Goal: Task Accomplishment & Management: Manage account settings

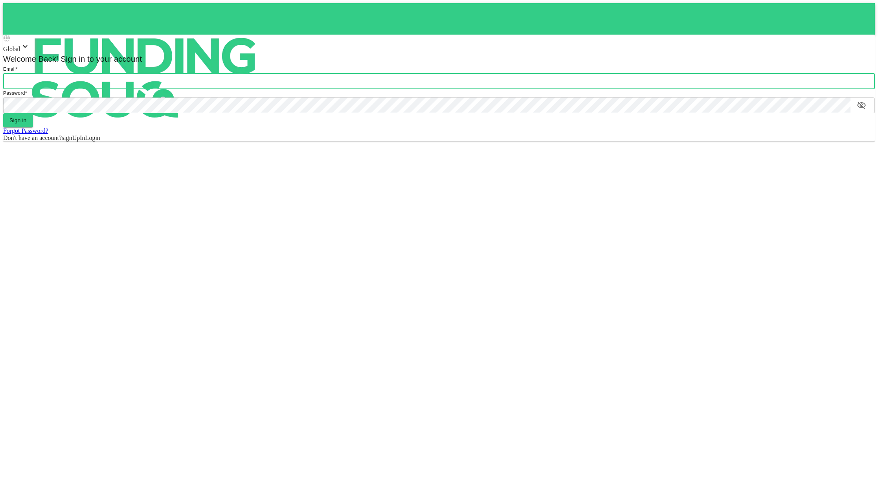
click at [44, 77] on input "email" at bounding box center [439, 81] width 872 height 16
type input "[EMAIL_ADDRESS][DOMAIN_NAME]"
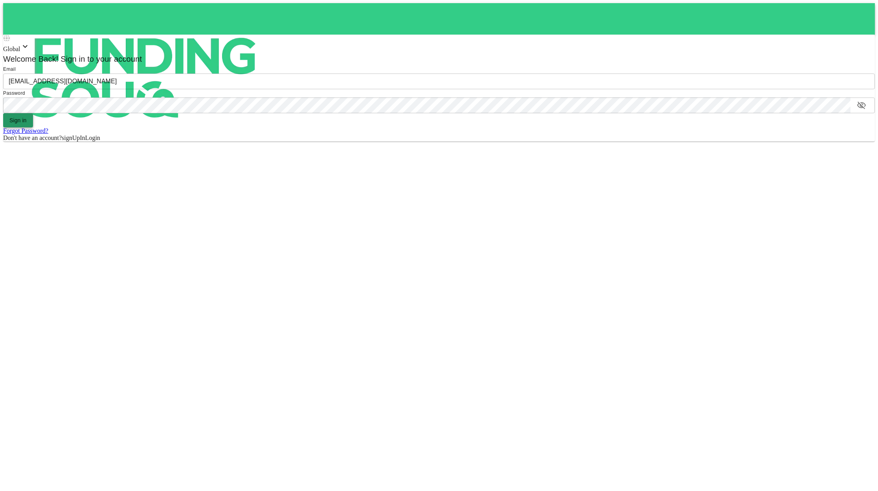
click at [20, 119] on button "Sign in" at bounding box center [18, 120] width 30 height 14
